Goal: Task Accomplishment & Management: Use online tool/utility

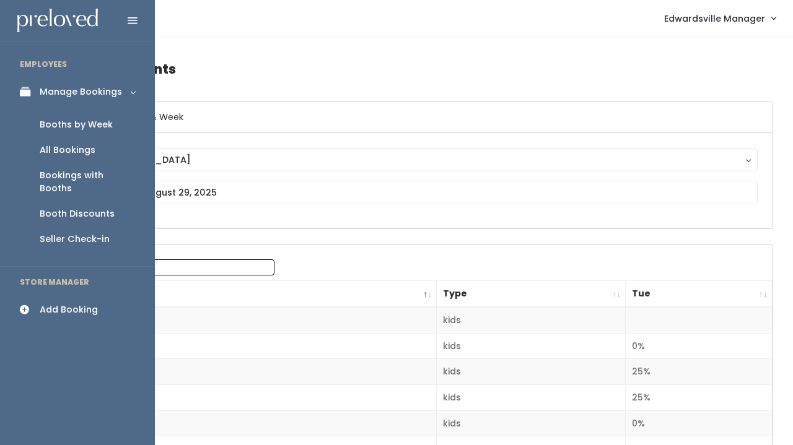
click at [64, 155] on div "All Bookings" at bounding box center [68, 150] width 56 height 13
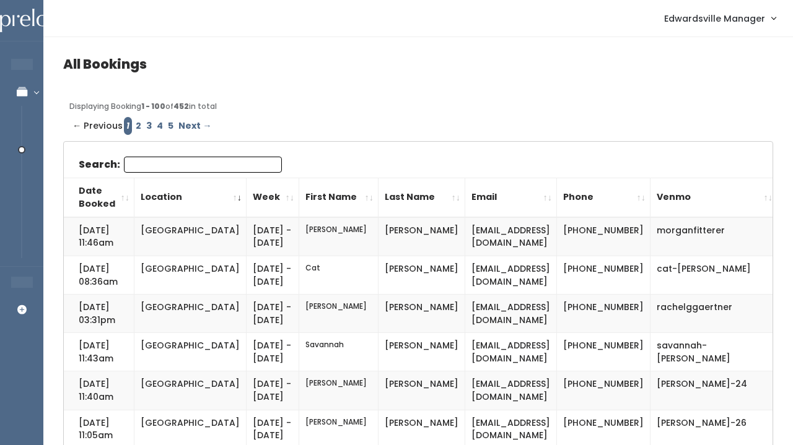
click at [185, 165] on input "Search:" at bounding box center [203, 165] width 158 height 16
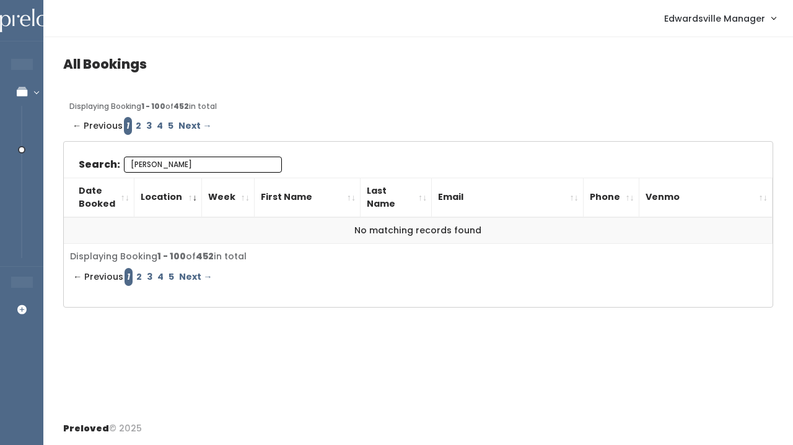
type input "Ellie"
click at [136, 126] on link "2" at bounding box center [138, 126] width 11 height 18
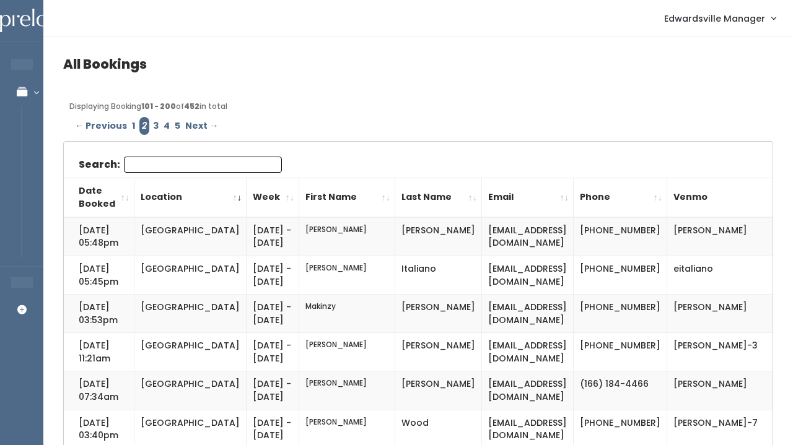
click at [155, 167] on input "Search:" at bounding box center [203, 165] width 158 height 16
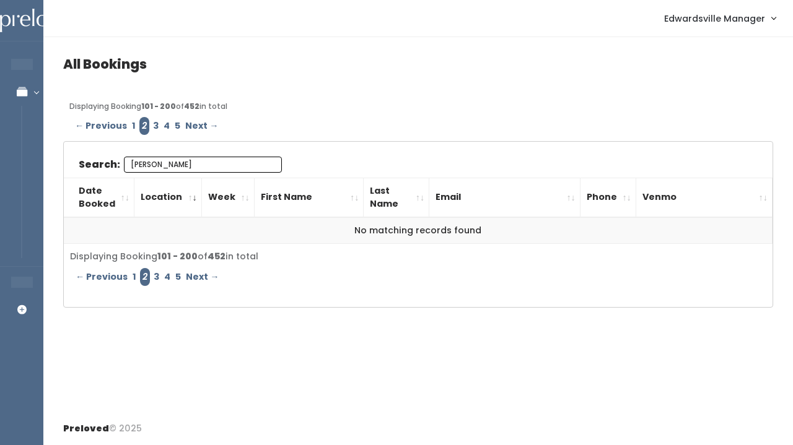
type input "Ellie"
click at [156, 124] on link "3" at bounding box center [156, 126] width 11 height 18
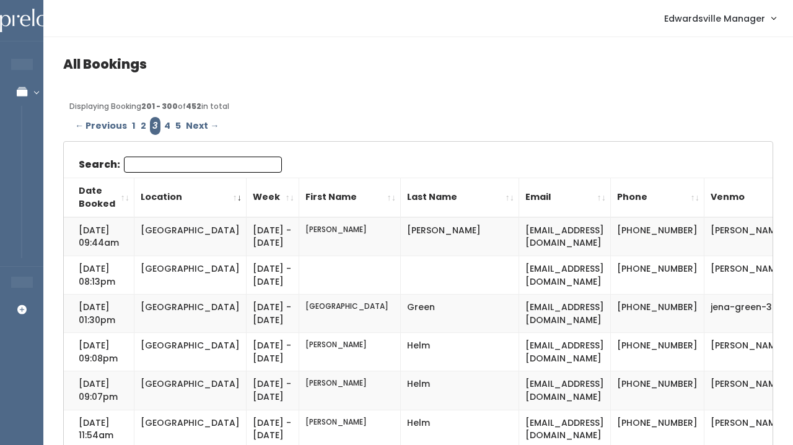
click at [211, 161] on input "Search:" at bounding box center [203, 165] width 158 height 16
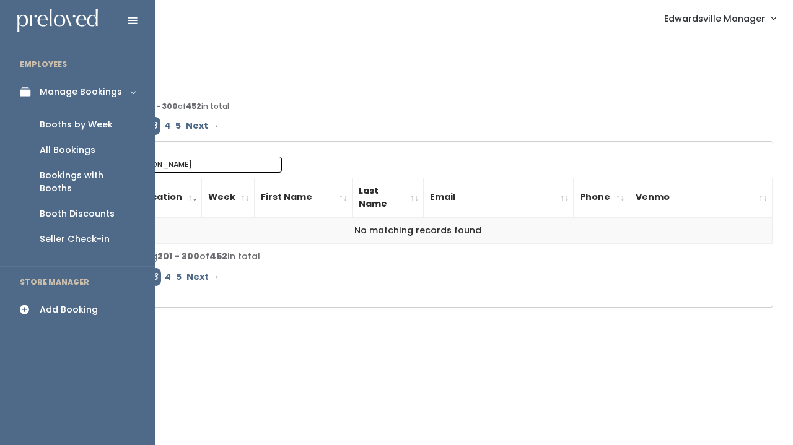
type input "Ellie kayser"
click at [74, 146] on div "All Bookings" at bounding box center [68, 150] width 56 height 13
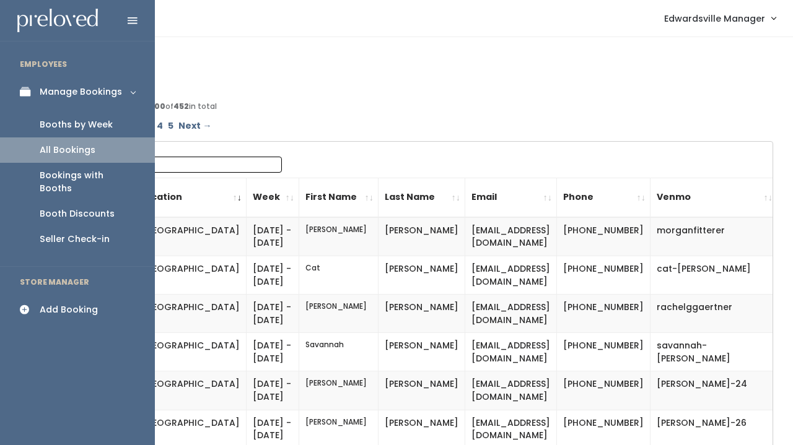
click at [90, 90] on div "Manage Bookings" at bounding box center [81, 91] width 82 height 13
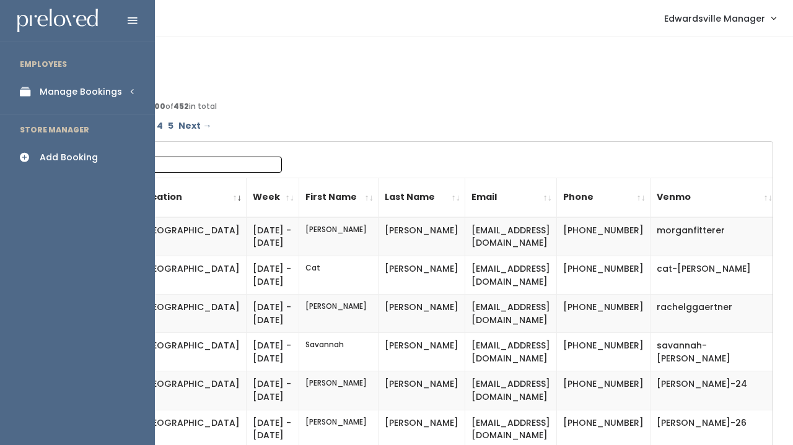
click at [39, 89] on link "Manage Bookings" at bounding box center [77, 92] width 155 height 28
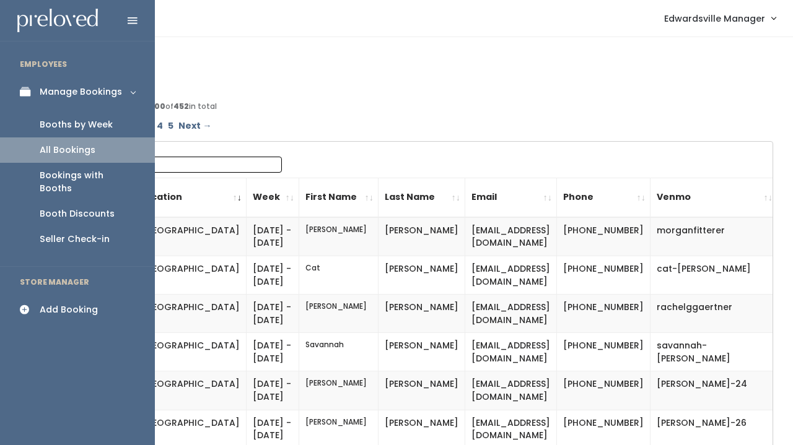
click at [71, 129] on div "Booths by Week" at bounding box center [76, 124] width 73 height 13
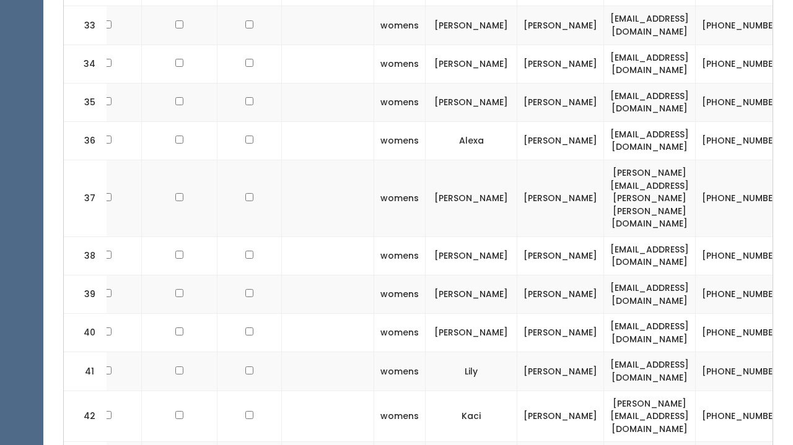
scroll to position [1810, 0]
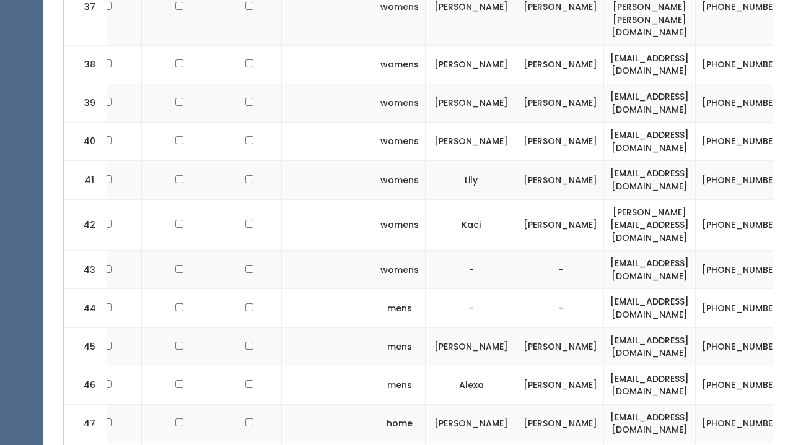
scroll to position [1995, 0]
